Goal: Find specific page/section: Find specific page/section

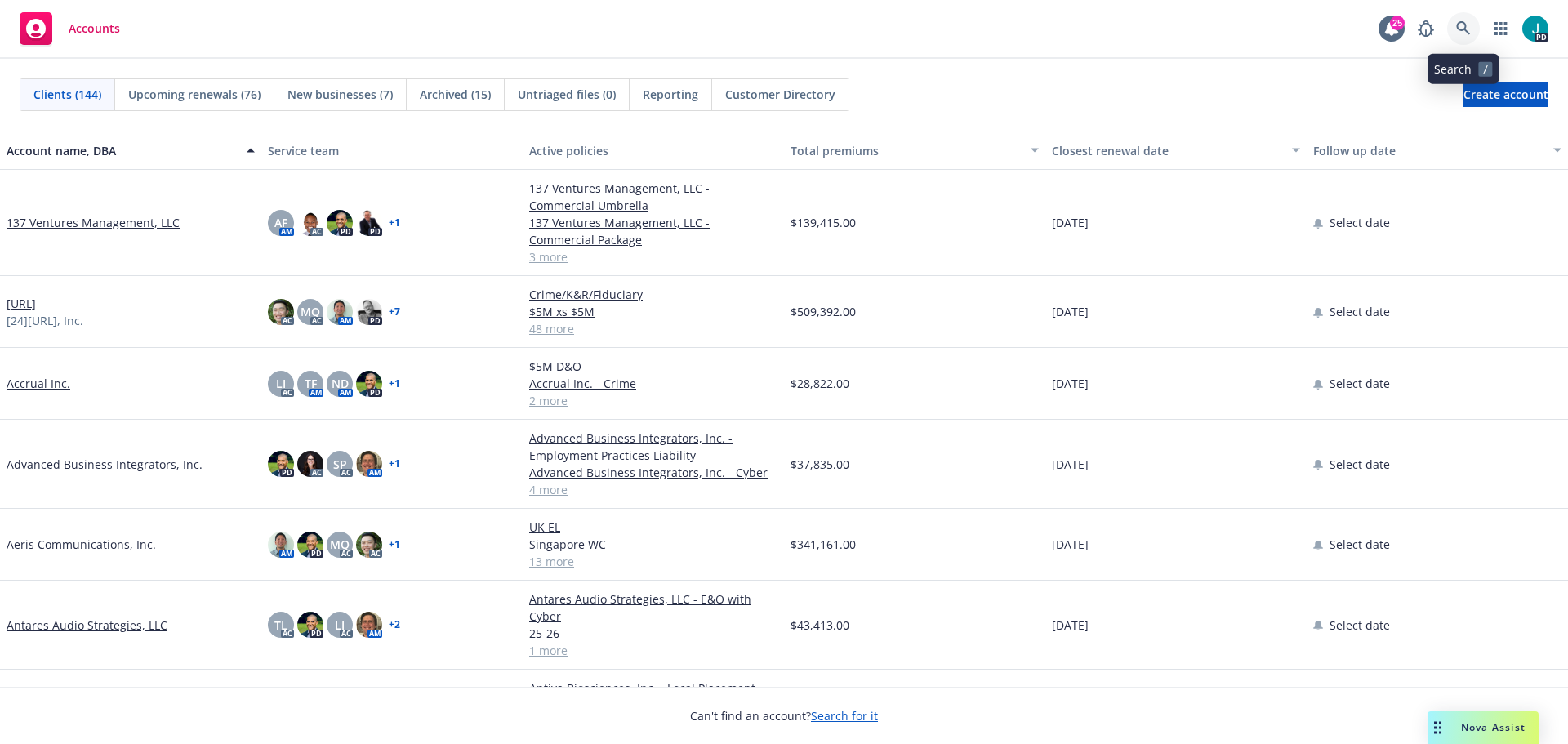
click at [1460, 31] on icon at bounding box center [1463, 28] width 14 height 14
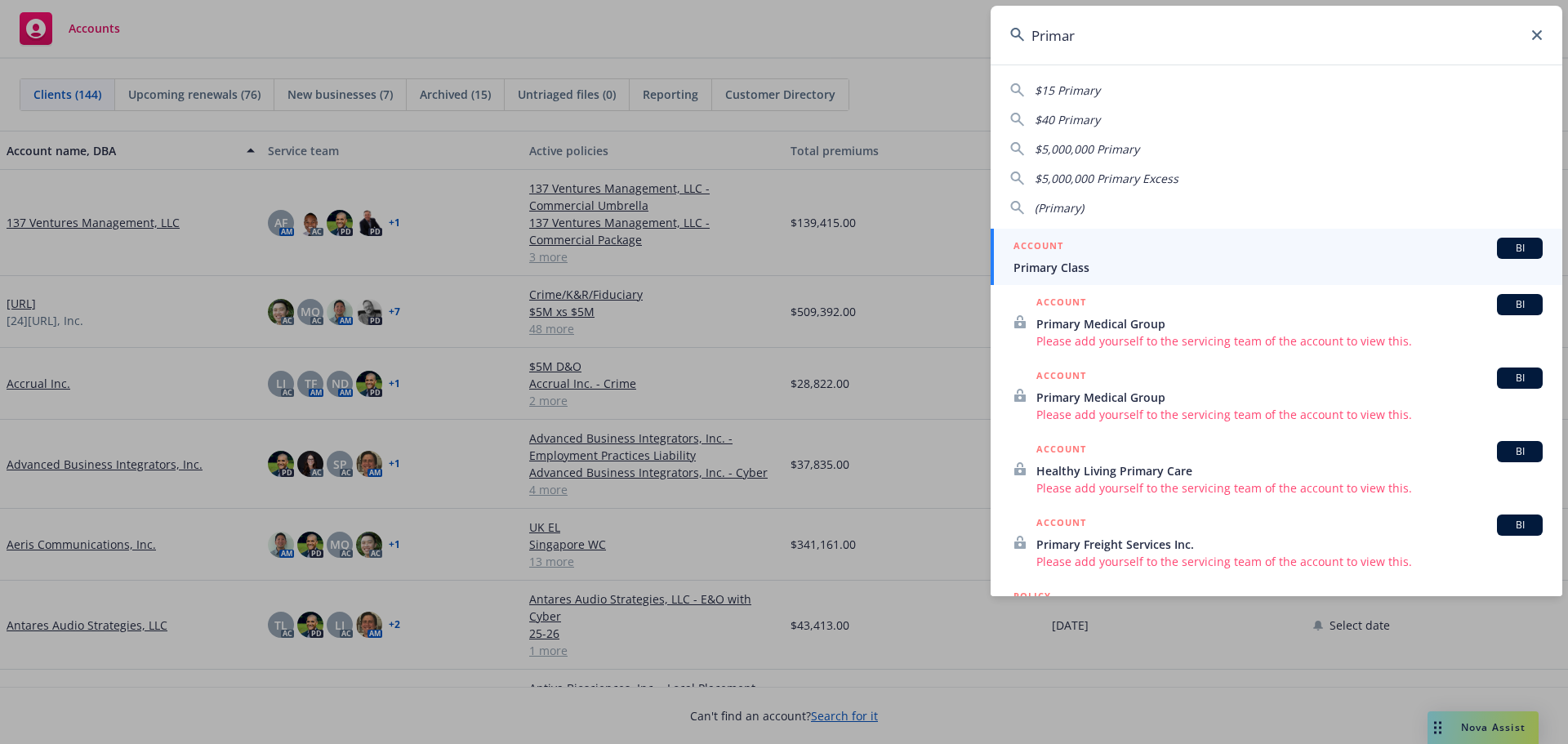
type input "Primar"
click at [1104, 264] on span "Primary Class" at bounding box center [1278, 267] width 529 height 17
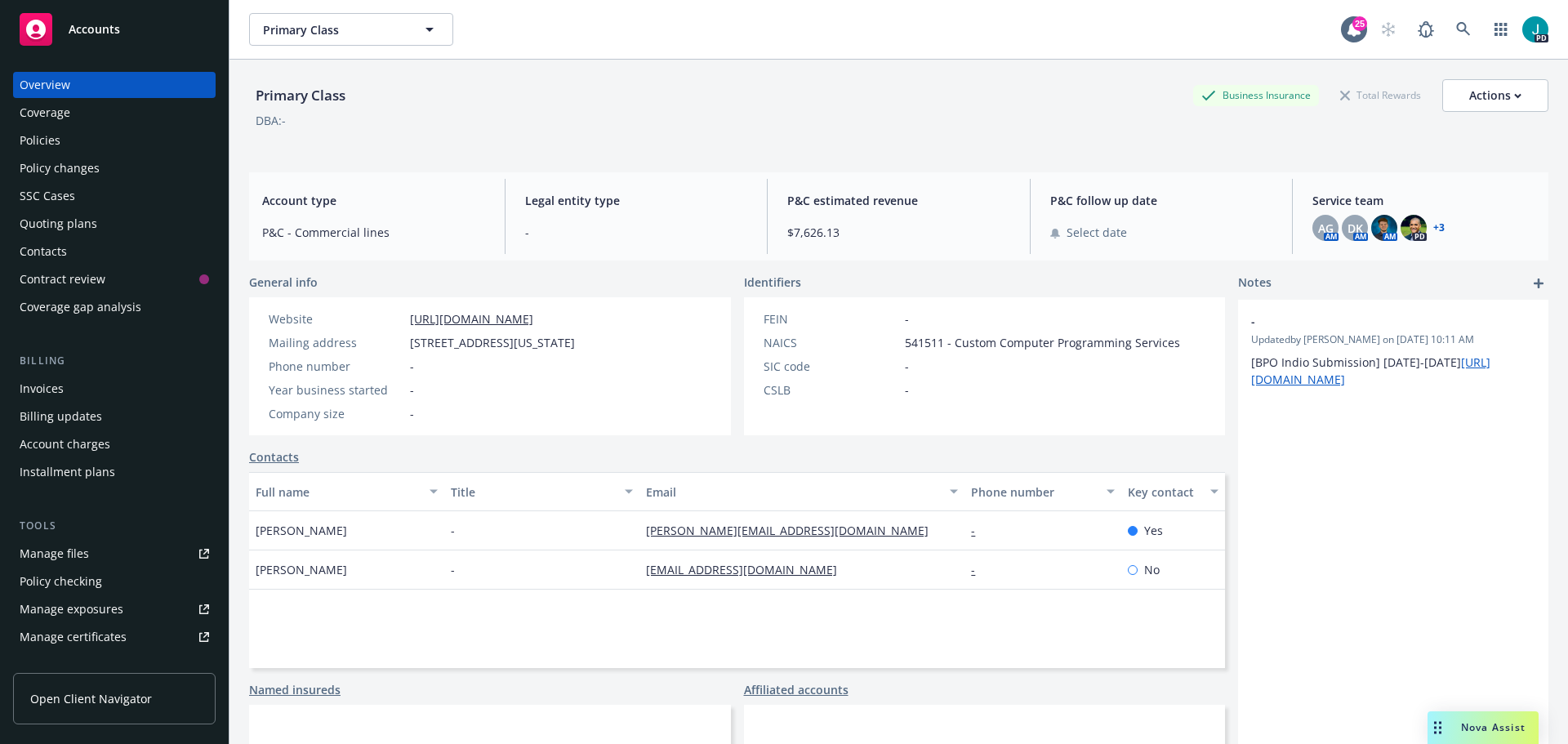
click at [111, 148] on div "Policies" at bounding box center [114, 140] width 190 height 26
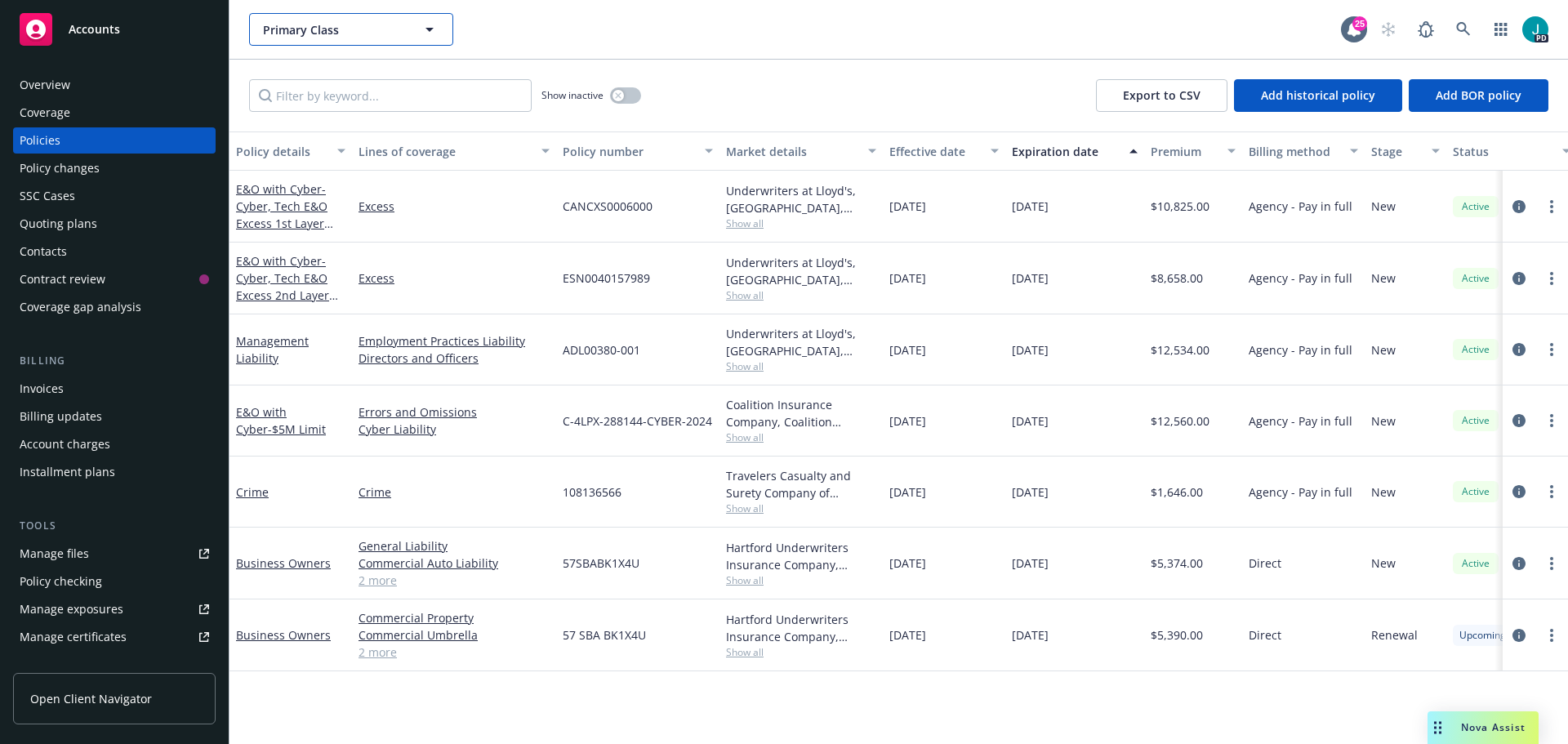
click at [387, 39] on button "Primary Class" at bounding box center [351, 30] width 204 height 32
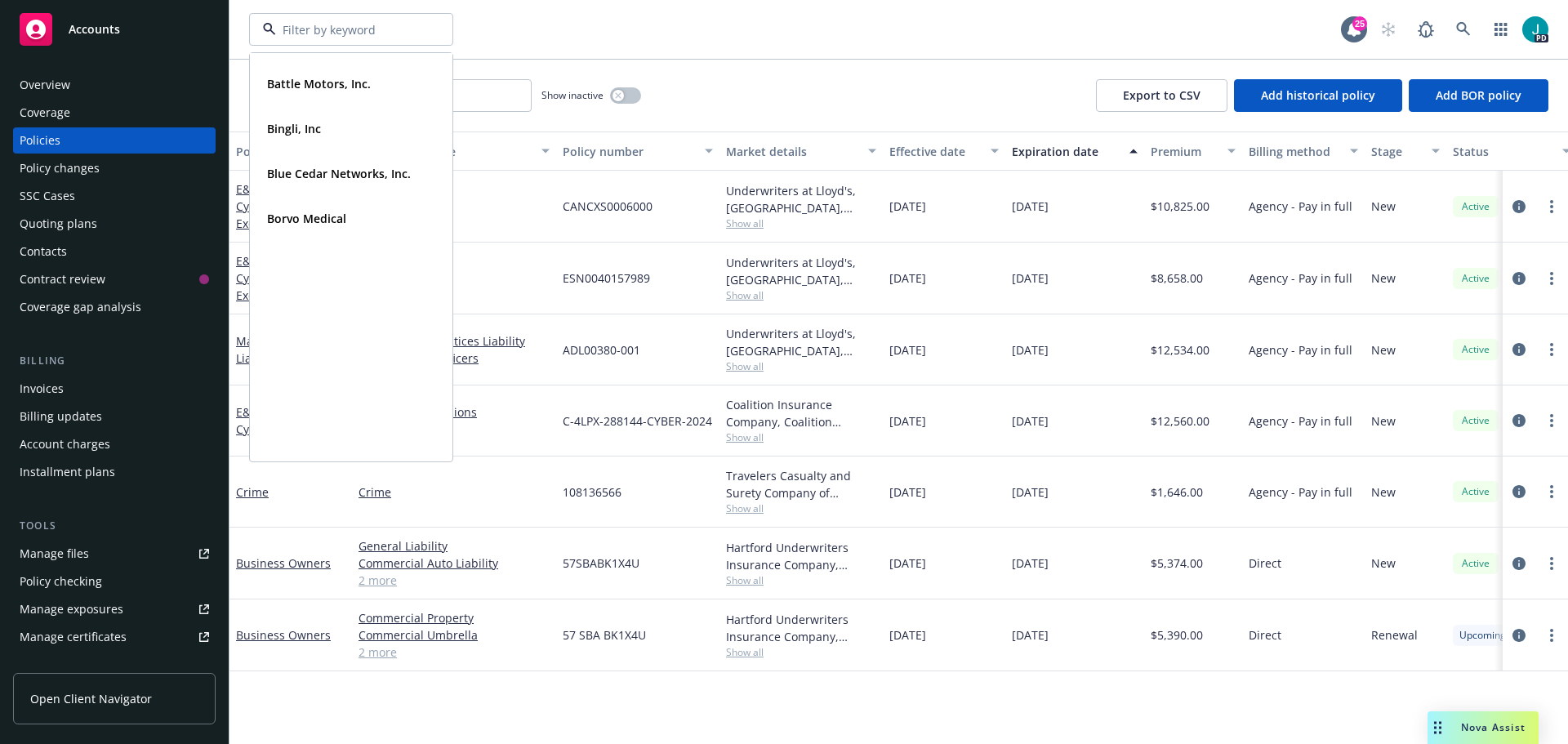
scroll to position [82, 0]
